Goal: Find specific page/section: Find specific page/section

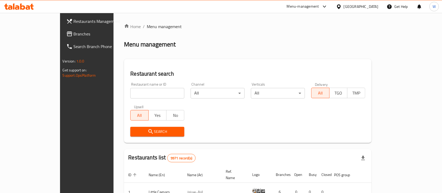
click at [159, 48] on div "Home / Menu management Menu management Restaurant search Restaurant name or ID …" at bounding box center [247, 179] width 247 height 312
click at [134, 89] on input "search" at bounding box center [157, 93] width 54 height 10
type input "dezero"
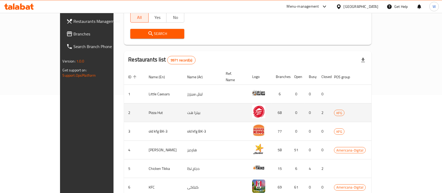
scroll to position [105, 0]
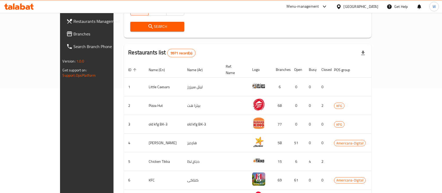
drag, startPoint x: 132, startPoint y: 21, endPoint x: 133, endPoint y: 25, distance: 4.8
click at [134, 25] on span "Search" at bounding box center [157, 26] width 46 height 7
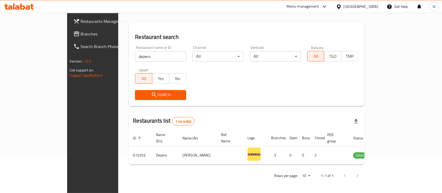
scroll to position [31, 0]
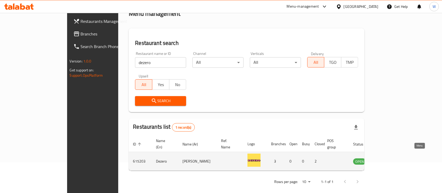
click at [390, 158] on link "enhanced table" at bounding box center [385, 161] width 10 height 6
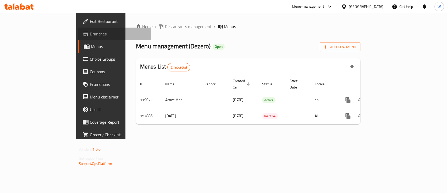
click at [90, 32] on span "Branches" at bounding box center [118, 34] width 57 height 6
